Goal: Navigation & Orientation: Find specific page/section

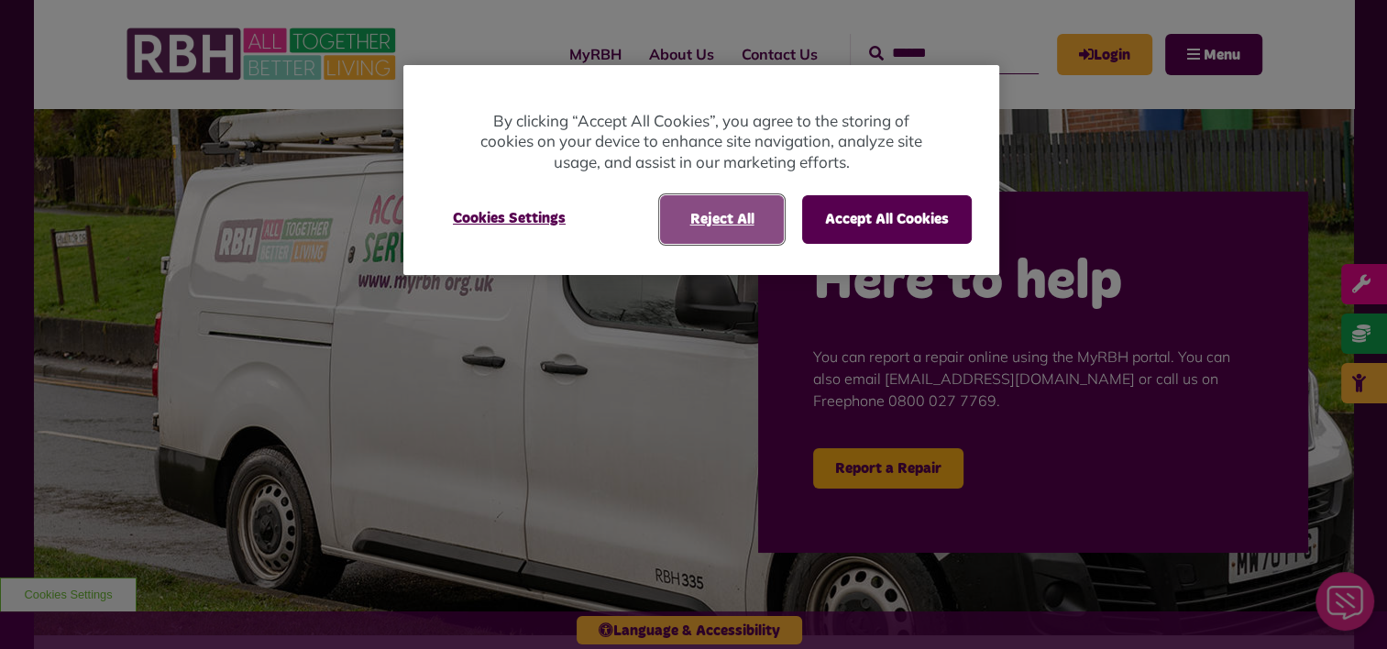
click at [744, 225] on button "Reject All" at bounding box center [722, 219] width 124 height 48
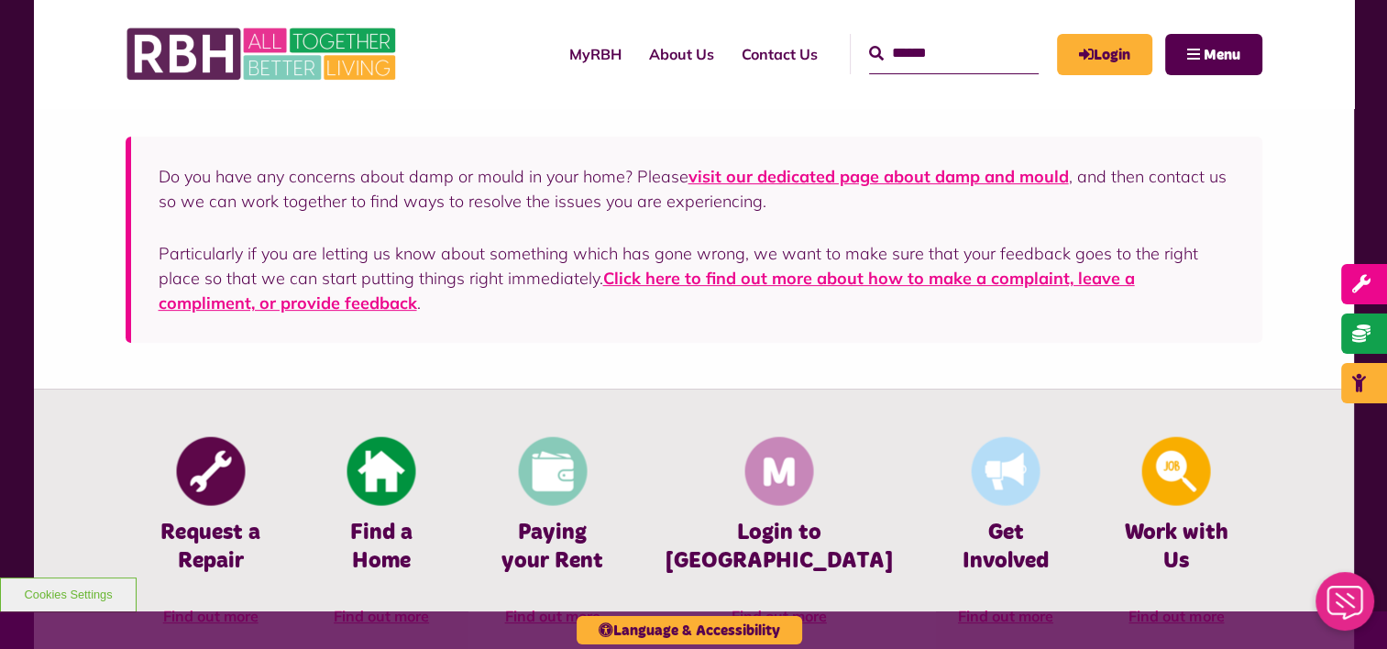
scroll to position [704, 0]
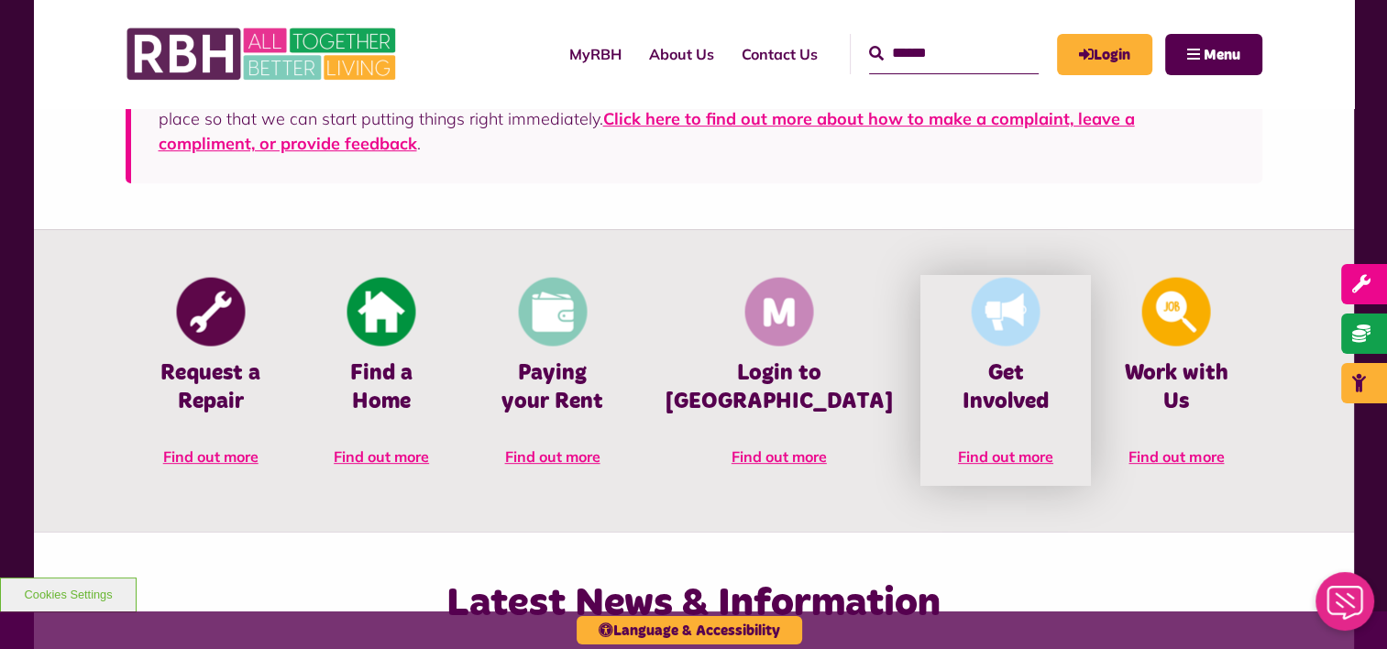
click at [978, 389] on link "Get Involved Find out more" at bounding box center [1005, 380] width 170 height 211
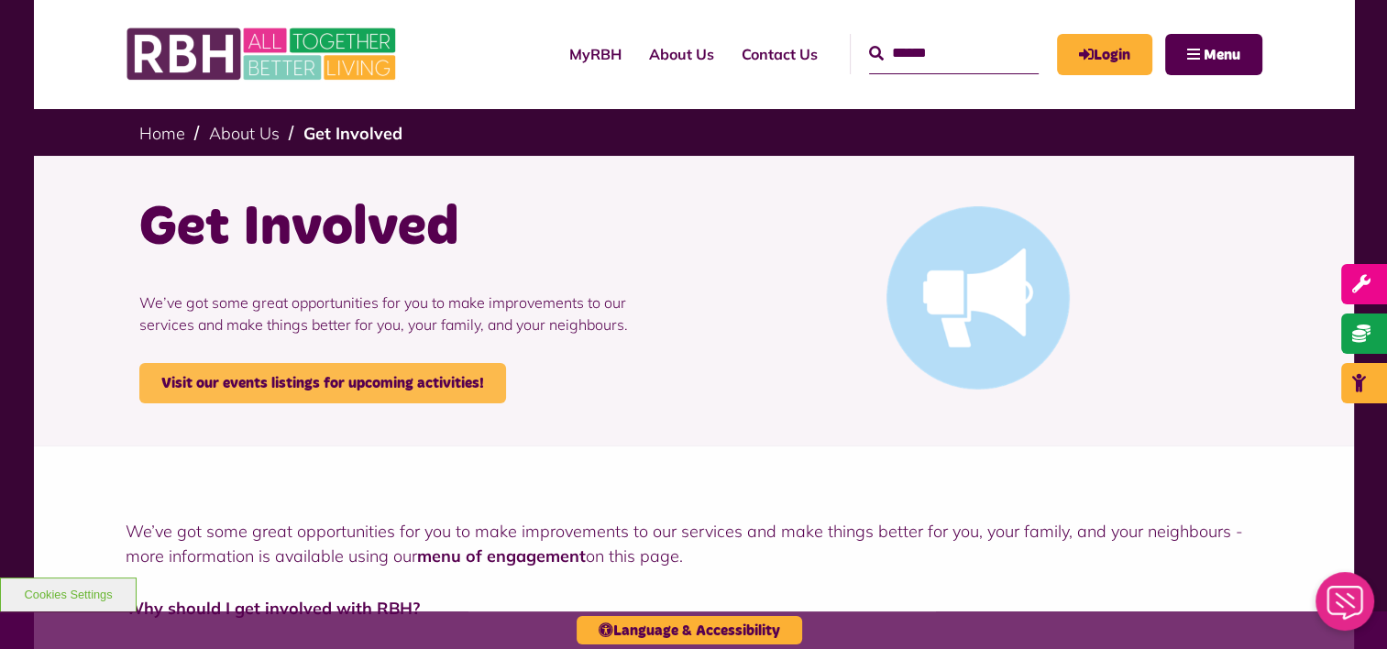
click at [444, 391] on link "Visit our events listings for upcoming activities!" at bounding box center [322, 383] width 367 height 40
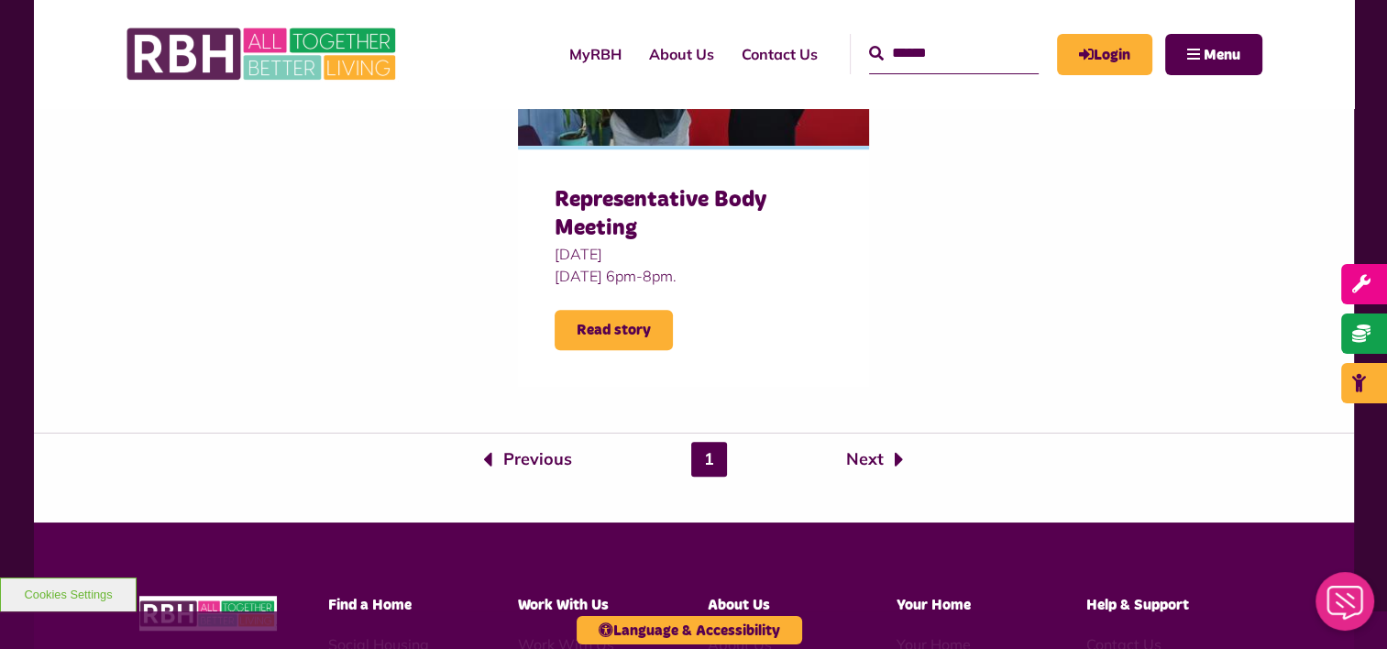
scroll to position [1292, 0]
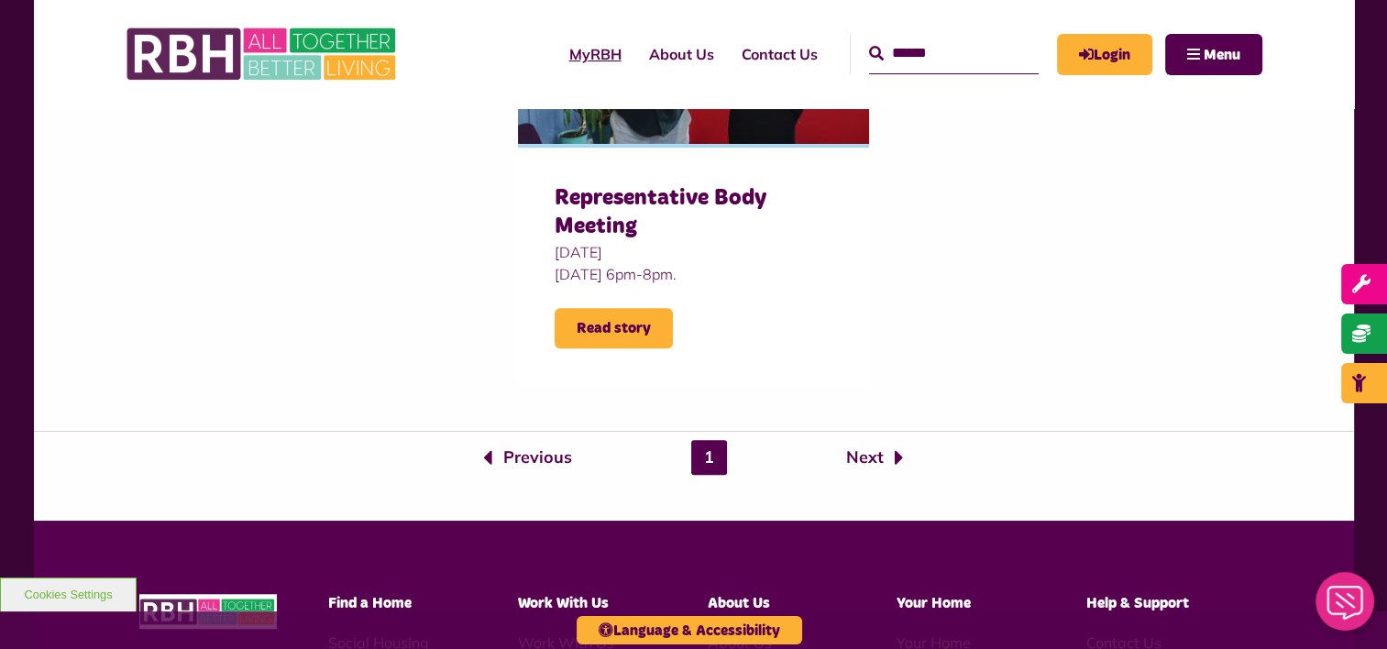
click at [559, 55] on link "MyRBH" at bounding box center [595, 53] width 80 height 49
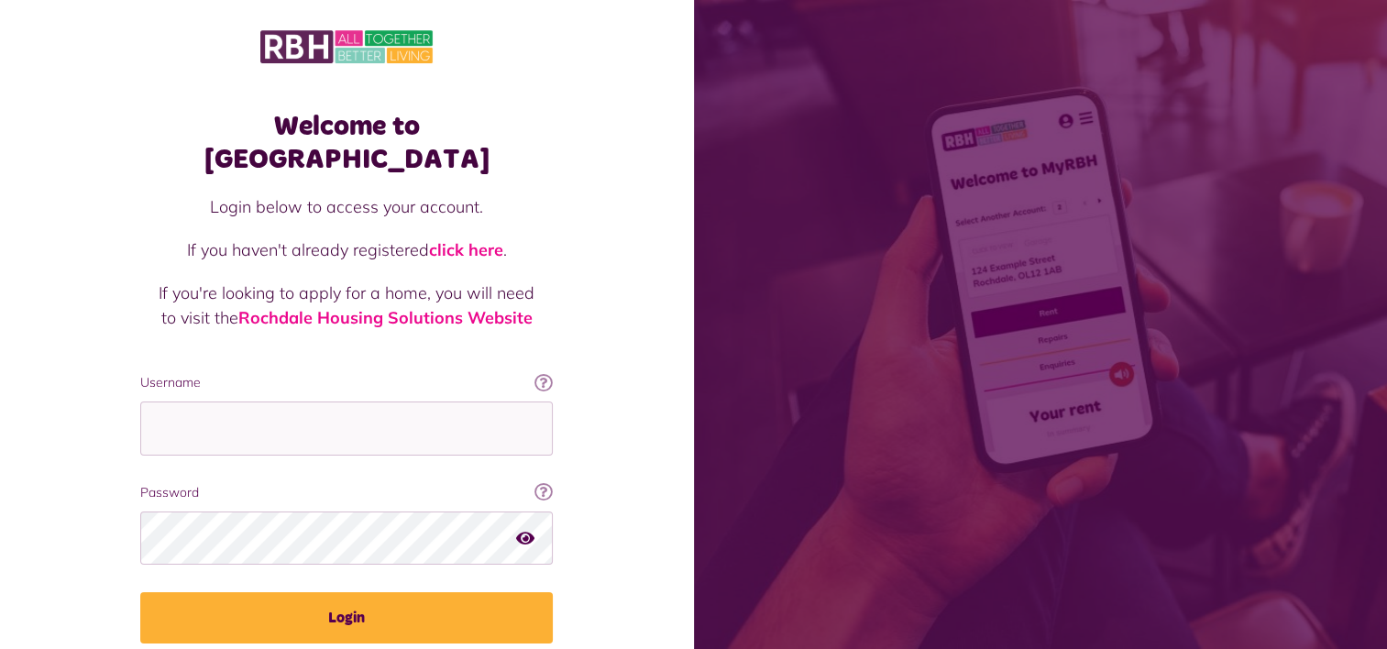
scroll to position [55, 0]
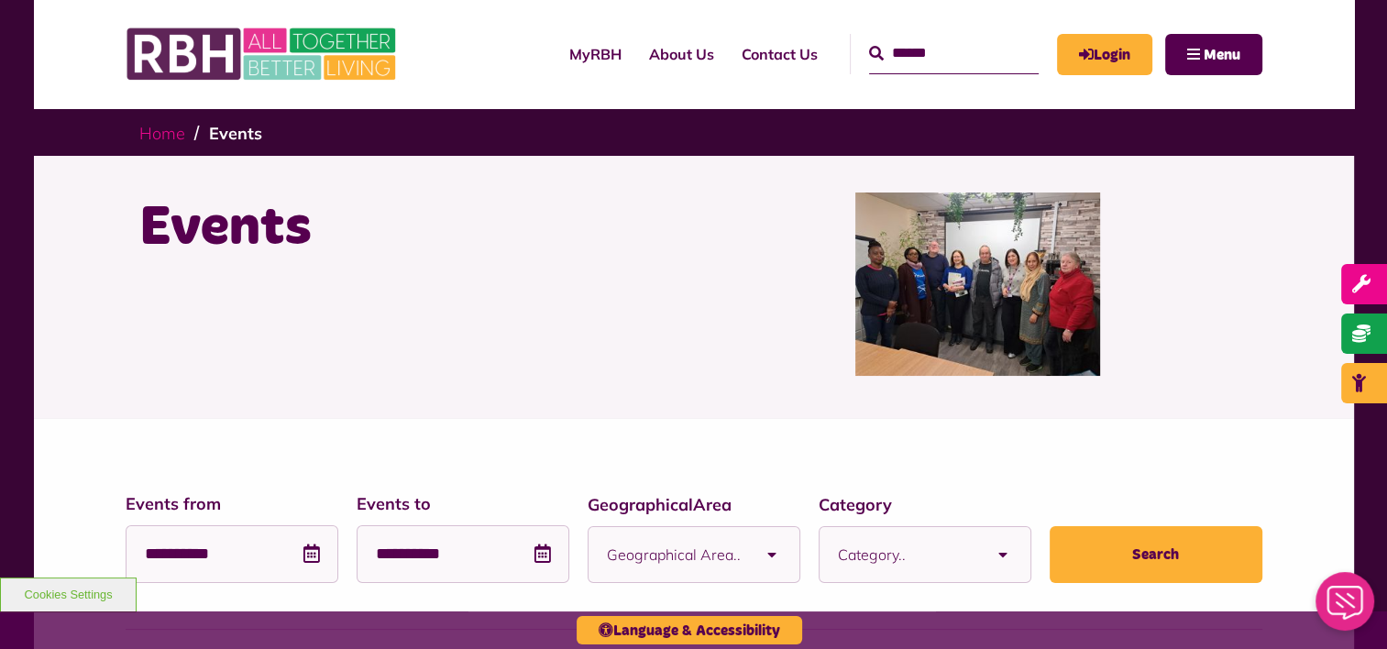
click at [168, 135] on link "Home" at bounding box center [162, 133] width 46 height 21
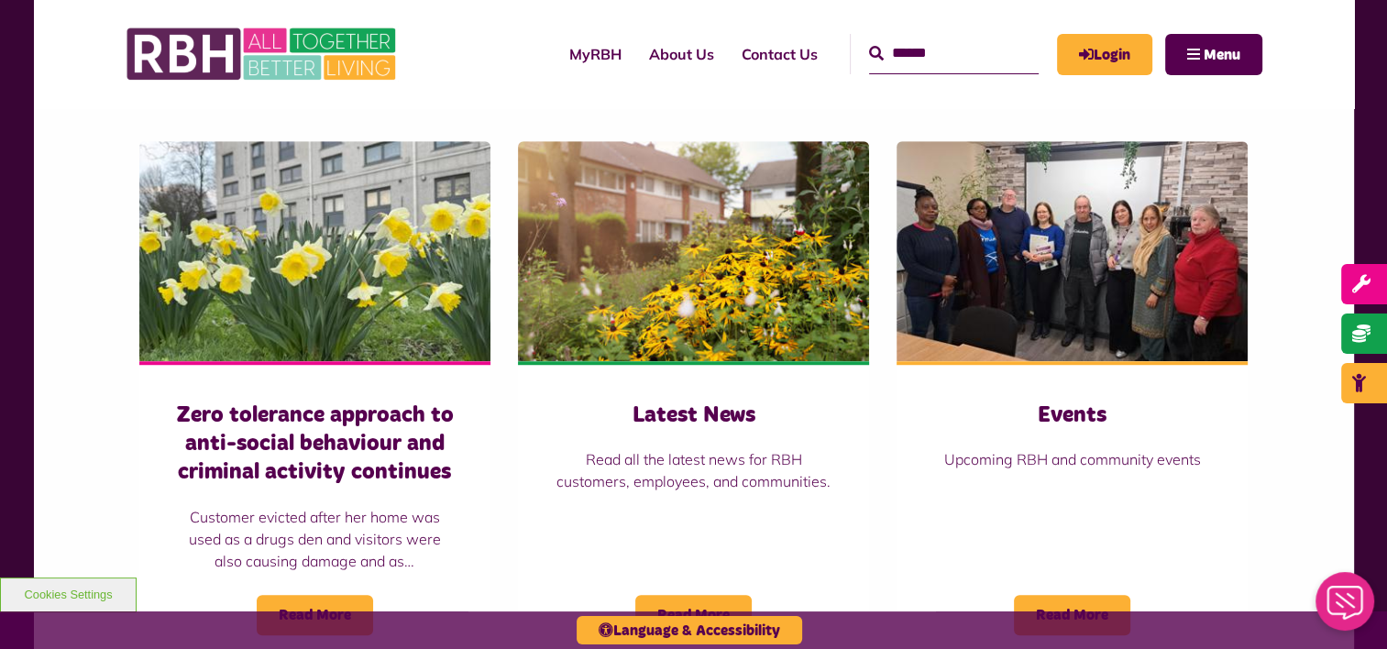
scroll to position [1245, 0]
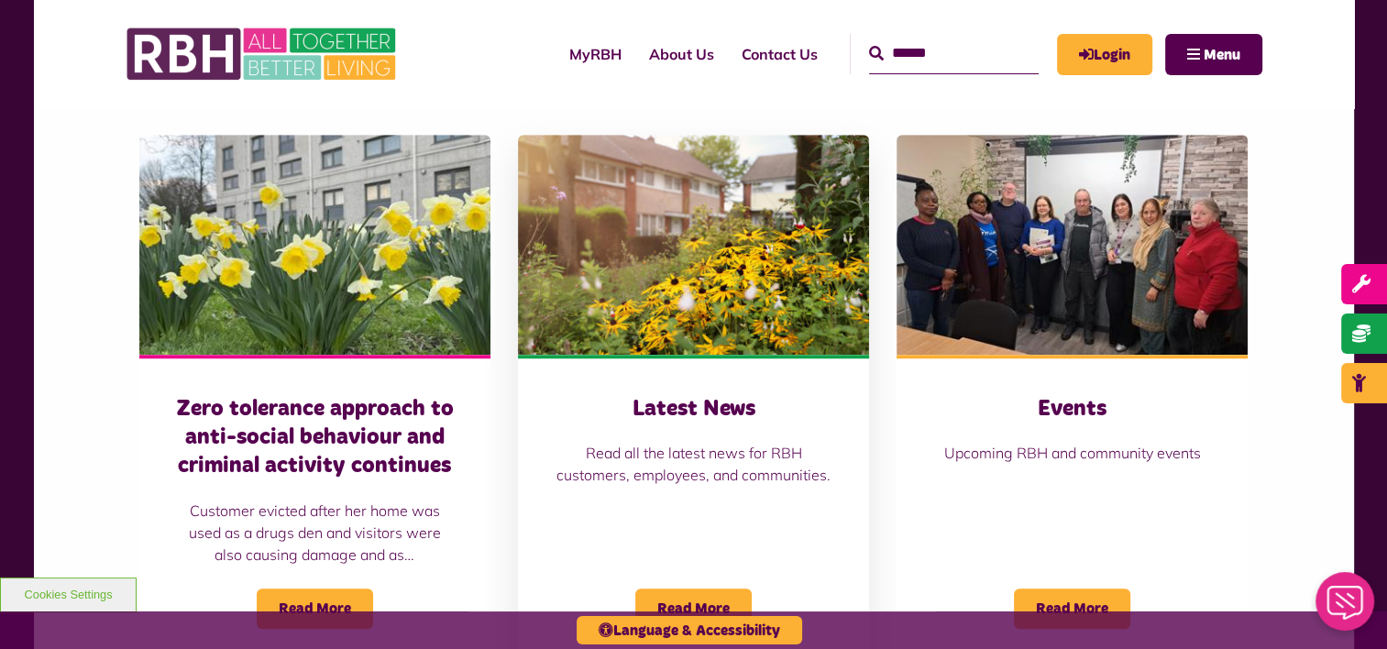
click at [678, 414] on h3 "Latest News" at bounding box center [693, 409] width 278 height 28
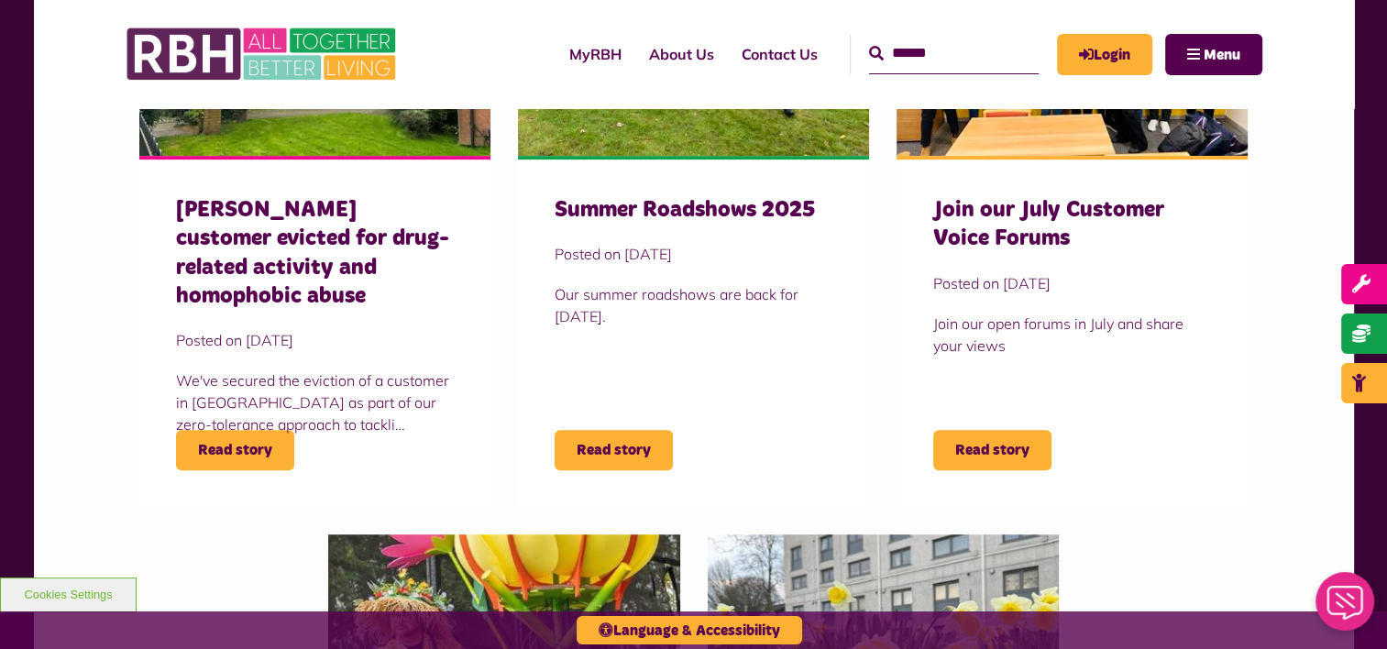
scroll to position [777, 0]
